Goal: Task Accomplishment & Management: Use online tool/utility

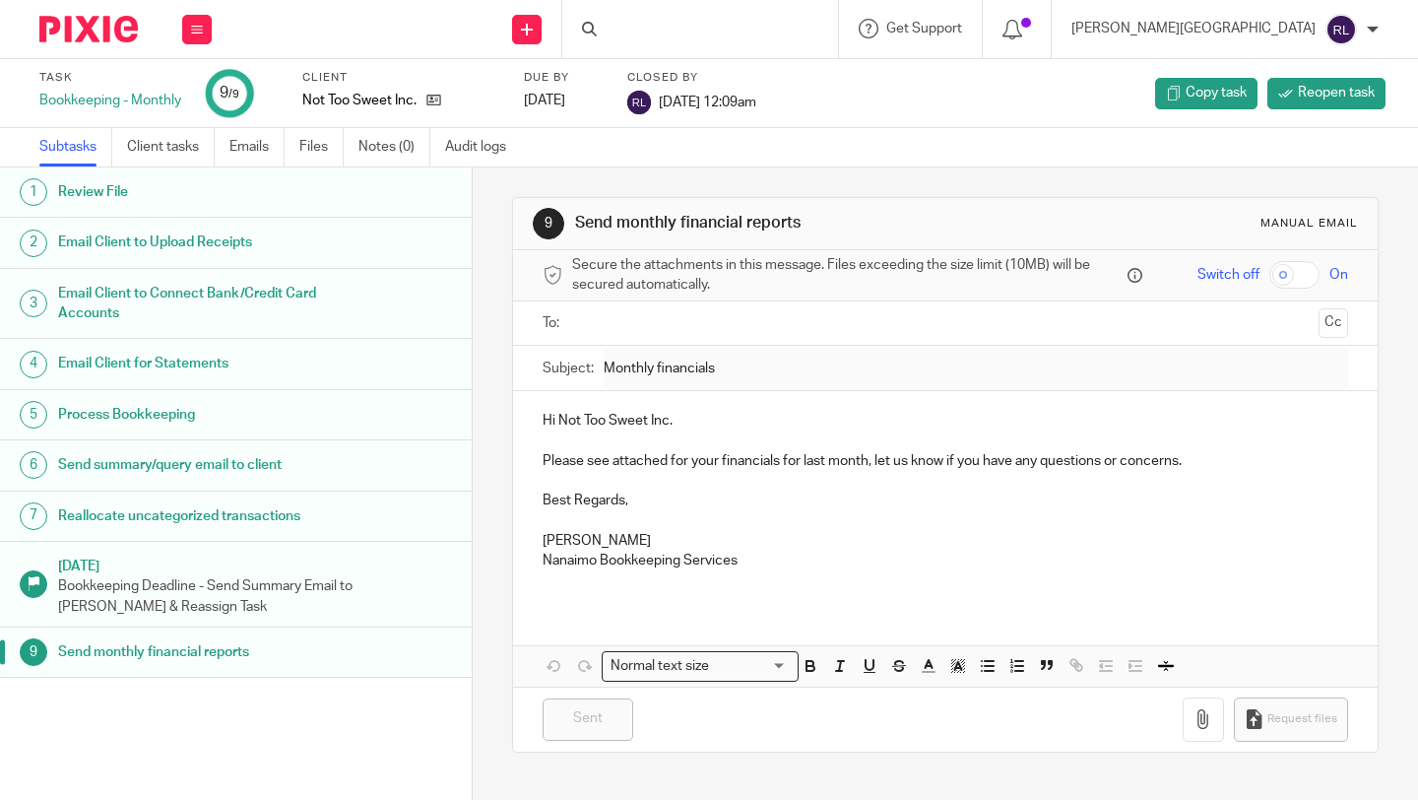
click at [765, 31] on div at bounding box center [700, 29] width 276 height 58
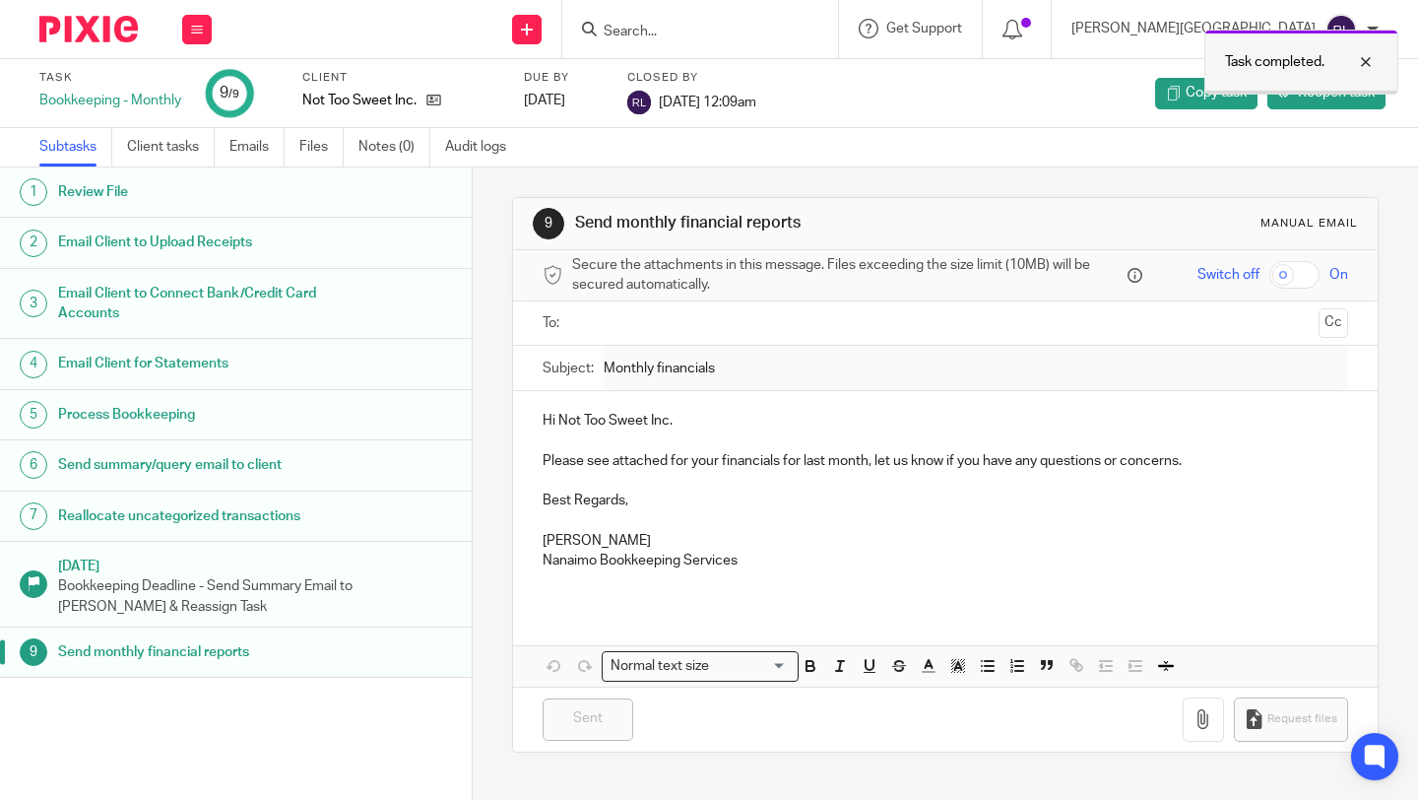
click at [1378, 61] on div "Task completed." at bounding box center [1301, 62] width 194 height 65
click at [728, 38] on div at bounding box center [700, 29] width 276 height 58
click at [597, 32] on icon at bounding box center [589, 29] width 15 height 15
click at [779, 32] on input "Search" at bounding box center [690, 33] width 177 height 18
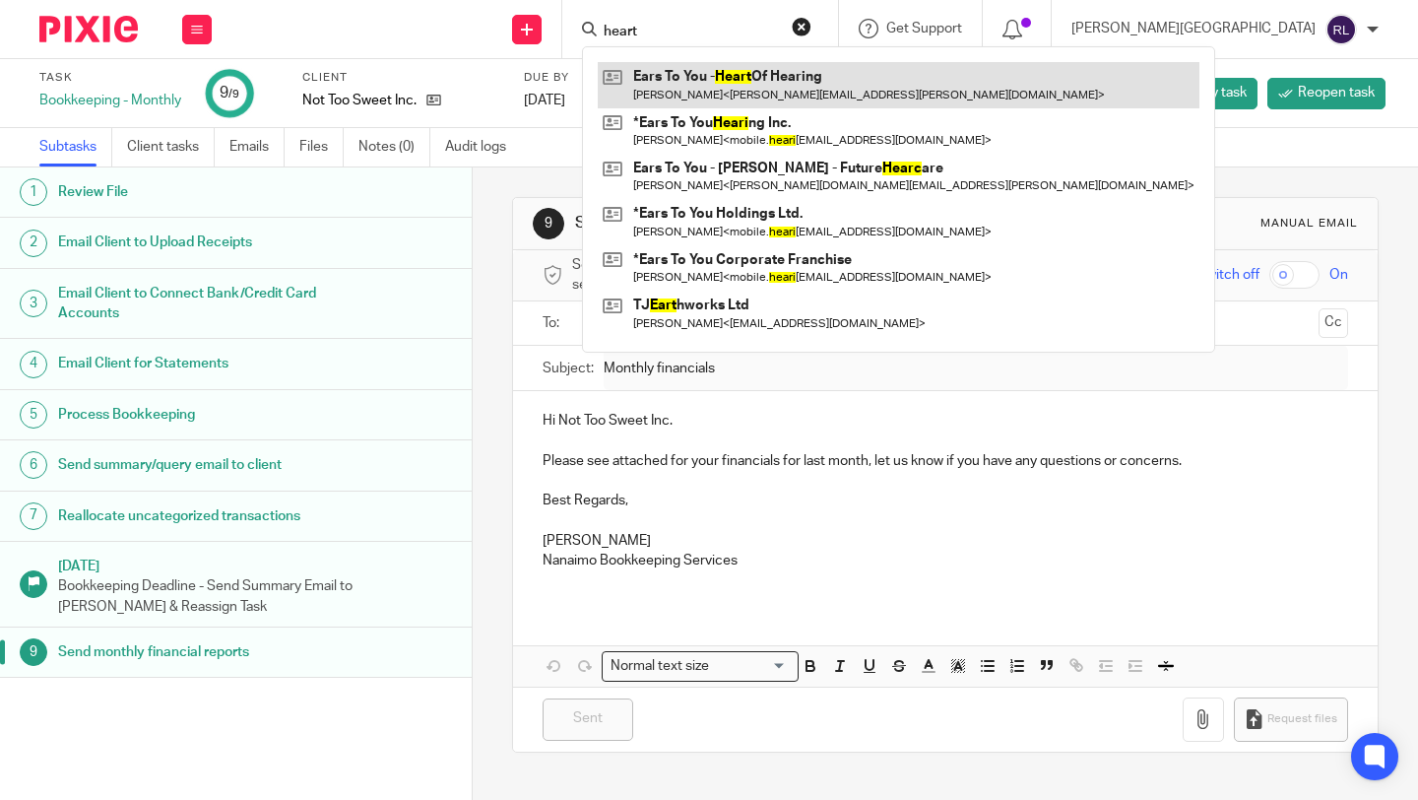
type input "heart"
click at [861, 86] on link at bounding box center [899, 84] width 602 height 45
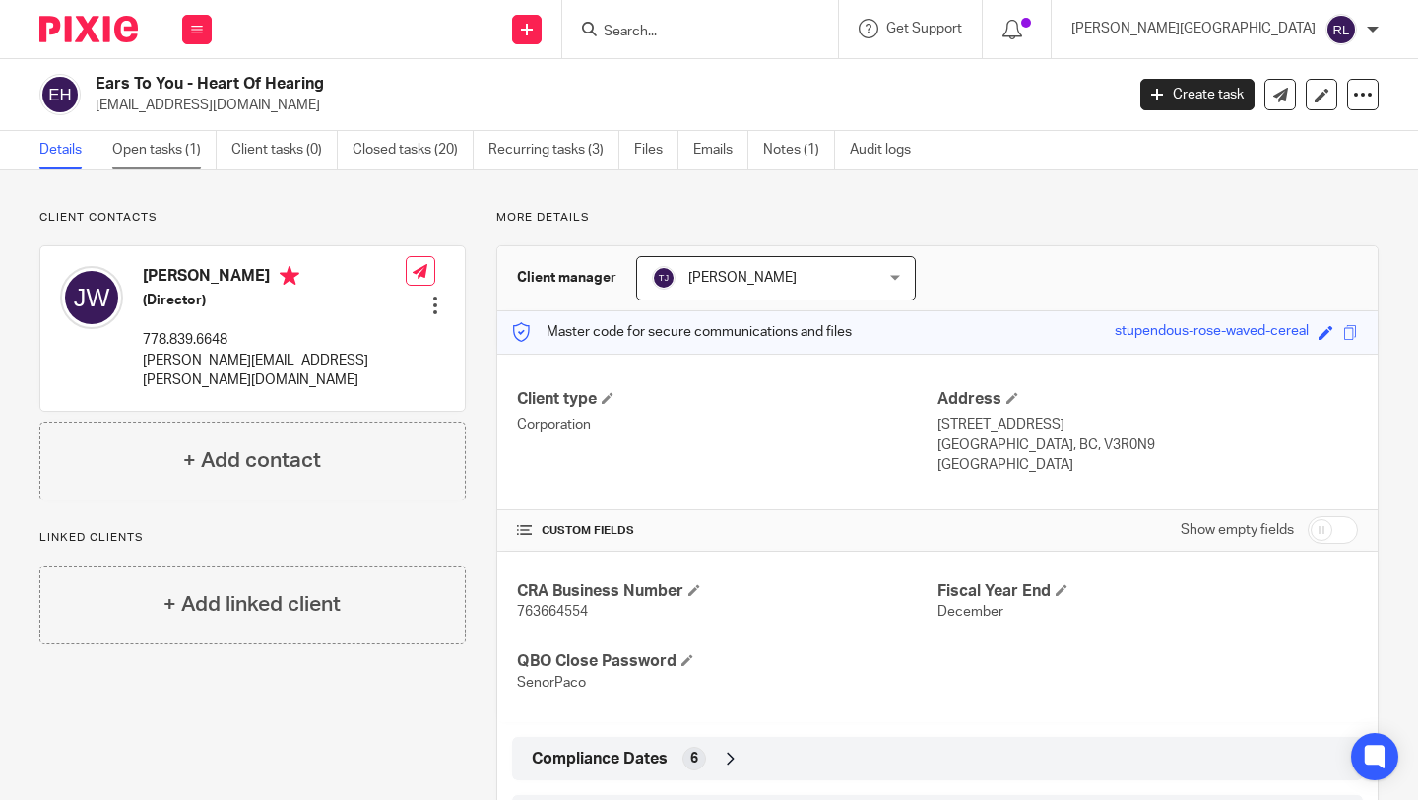
click at [155, 154] on link "Open tasks (1)" at bounding box center [164, 150] width 104 height 38
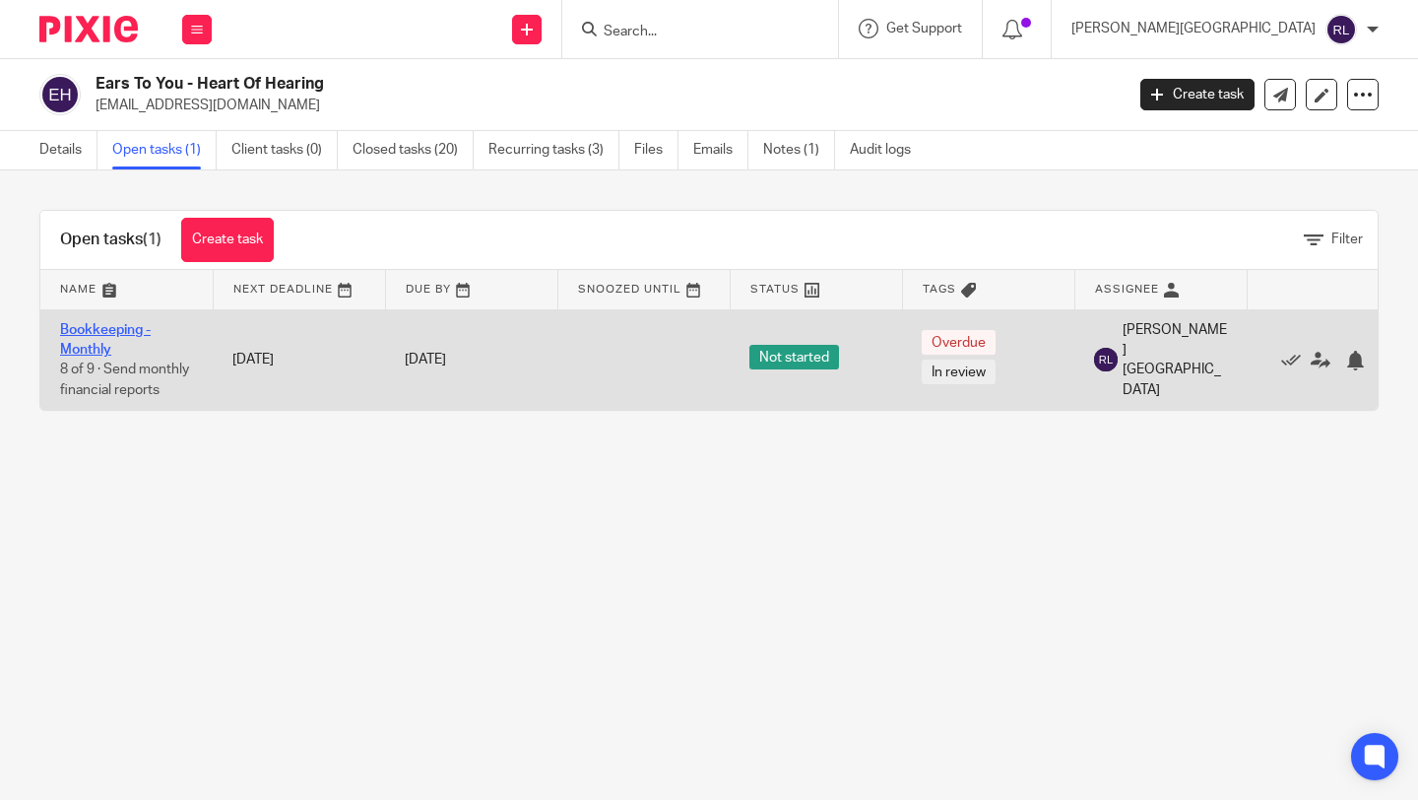
click at [66, 353] on link "Bookkeeping - Monthly" at bounding box center [105, 339] width 91 height 33
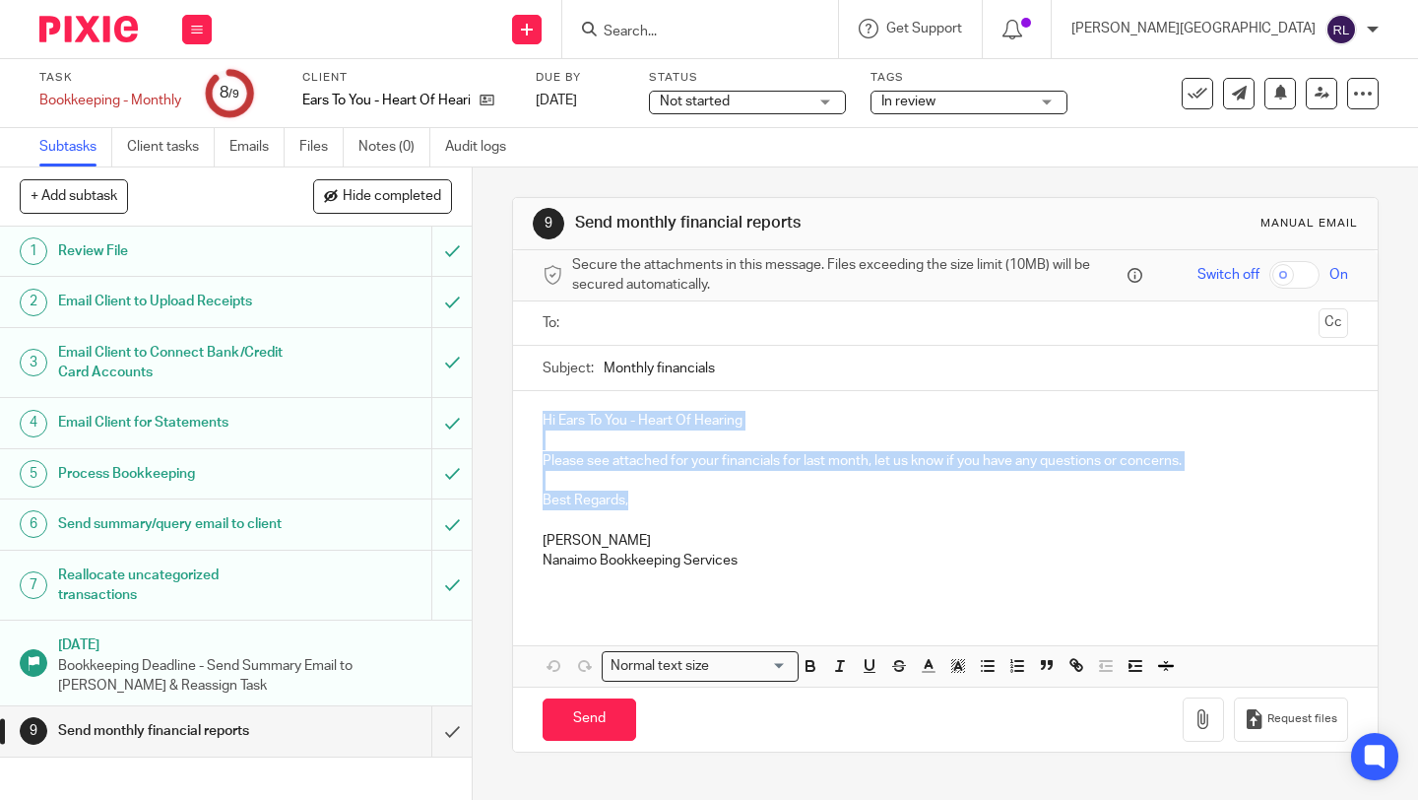
drag, startPoint x: 633, startPoint y: 503, endPoint x: 537, endPoint y: 407, distance: 136.5
click at [537, 407] on div "Hi Ears To You - Heart Of Hearing Please see attached for your financials for l…" at bounding box center [945, 498] width 865 height 214
copy div "Hi Ears To You - Heart Of Hearing Please see attached for your financials for l…"
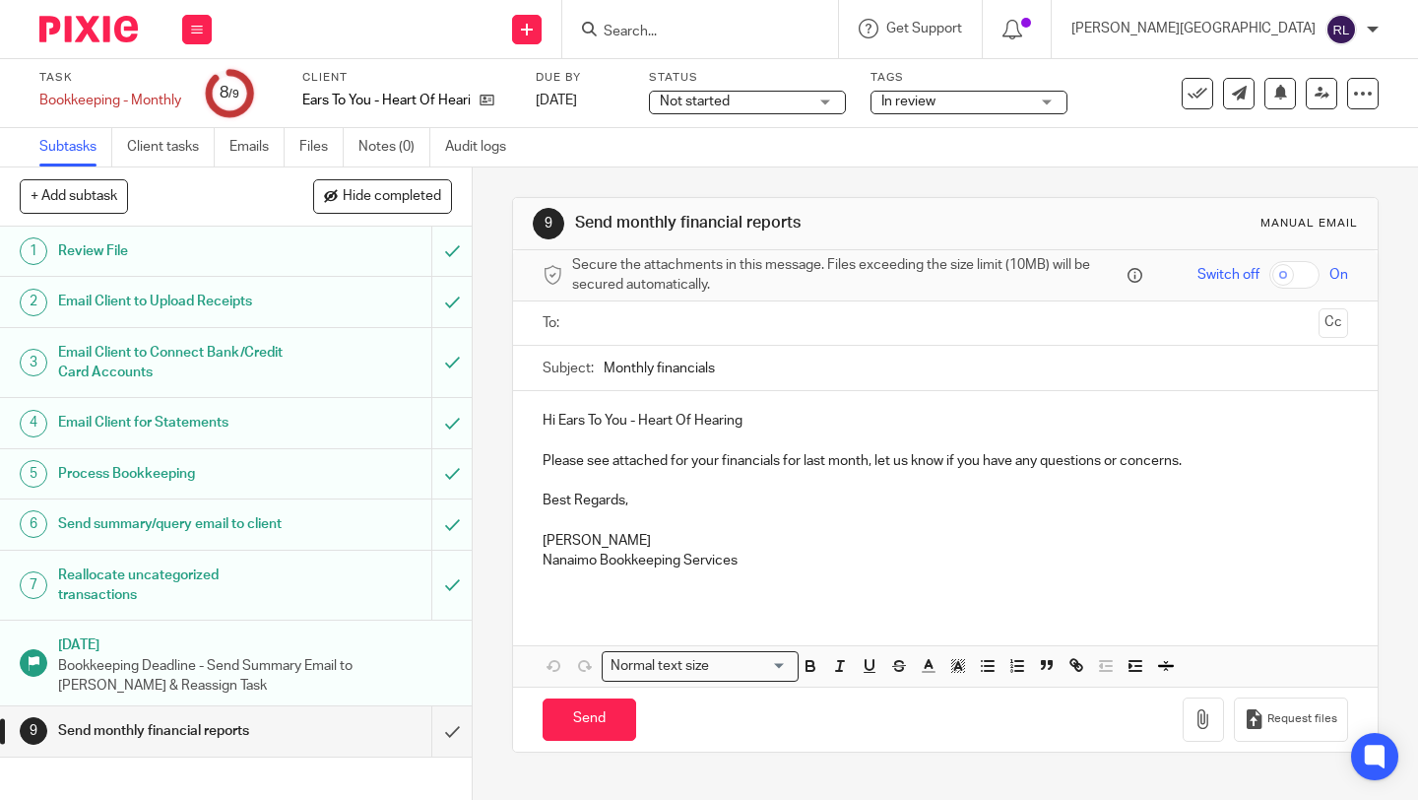
click at [663, 318] on input "text" at bounding box center [945, 323] width 732 height 23
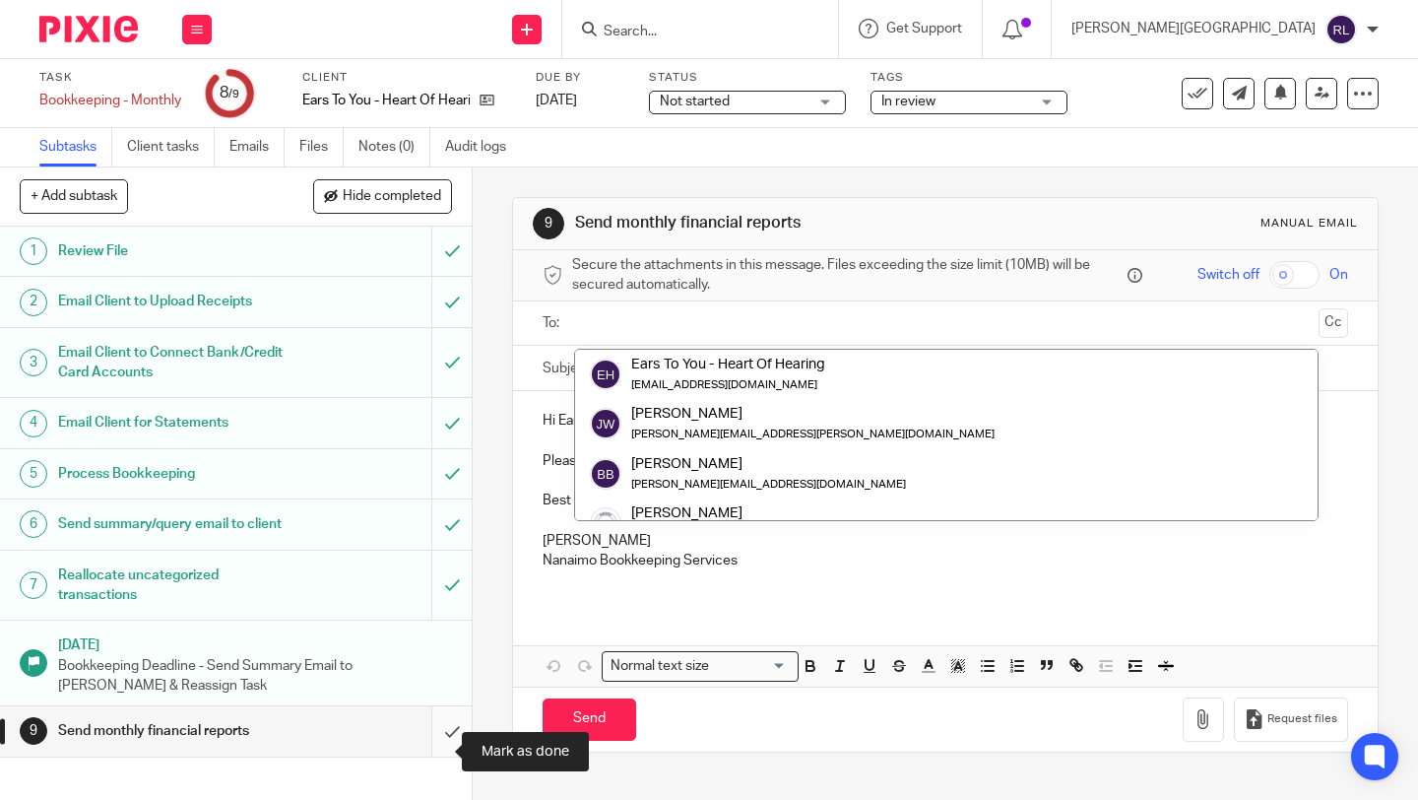
click at [436, 754] on input "submit" at bounding box center [236, 730] width 472 height 49
